Goal: Check status: Check status

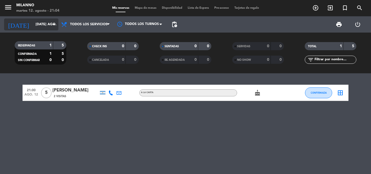
click at [48, 19] on div "[DATE] [DATE] ago. arrow_drop_down" at bounding box center [31, 24] width 54 height 12
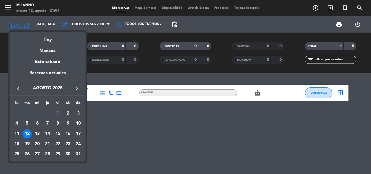
click at [33, 132] on div "13" at bounding box center [37, 133] width 9 height 9
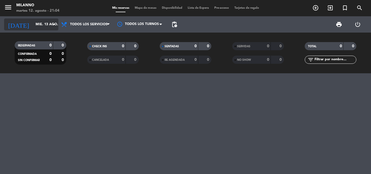
click at [41, 22] on input "mié. 13 ago." at bounding box center [56, 24] width 46 height 9
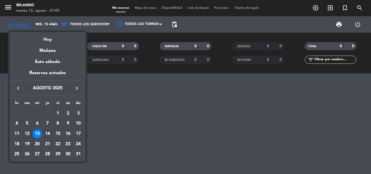
click at [49, 131] on div "14" at bounding box center [47, 133] width 9 height 9
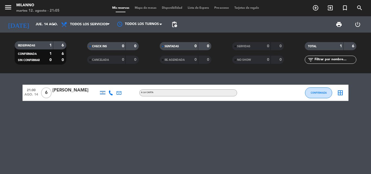
click at [121, 92] on icon at bounding box center [119, 93] width 5 height 5
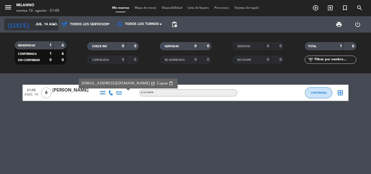
click at [42, 23] on input "jue. 14 ago." at bounding box center [56, 24] width 46 height 9
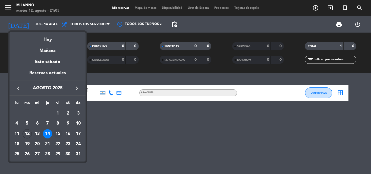
click at [60, 133] on div "15" at bounding box center [57, 133] width 9 height 9
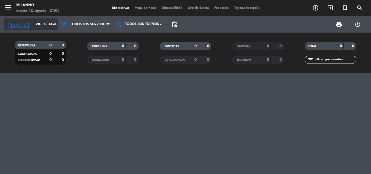
click at [42, 28] on input "vie. 15 ago." at bounding box center [56, 24] width 46 height 9
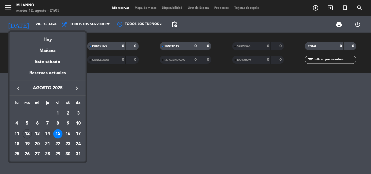
click at [45, 129] on td "14" at bounding box center [47, 134] width 10 height 10
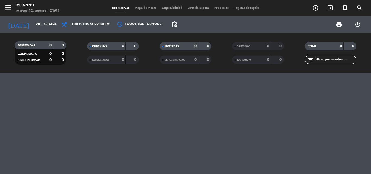
type input "jue. 14 ago."
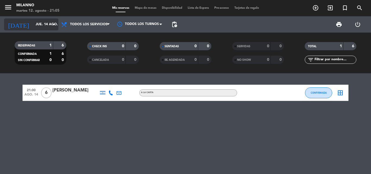
click at [50, 29] on input "jue. 14 ago." at bounding box center [56, 24] width 46 height 9
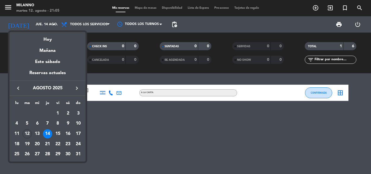
click at [168, 112] on div at bounding box center [185, 87] width 371 height 174
